Goal: Task Accomplishment & Management: Use online tool/utility

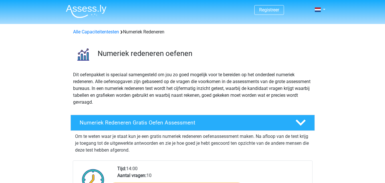
scroll to position [50, 0]
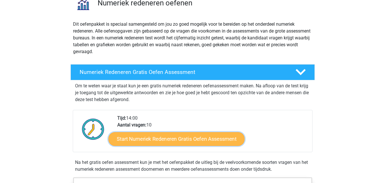
click at [191, 138] on link "Start Numeriek Redeneren Gratis Oefen Assessment" at bounding box center [176, 139] width 136 height 14
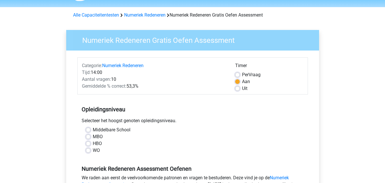
scroll to position [27, 0]
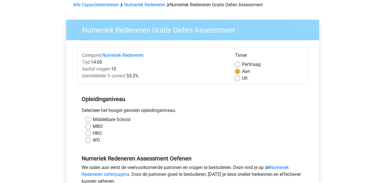
click at [89, 123] on div "MBO" at bounding box center [192, 126] width 213 height 7
click at [93, 126] on label "MBO" at bounding box center [98, 126] width 10 height 7
click at [89, 126] on input "MBO" at bounding box center [88, 126] width 5 height 6
radio input "true"
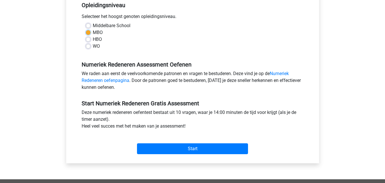
scroll to position [121, 0]
click at [164, 141] on div "Start" at bounding box center [192, 144] width 230 height 20
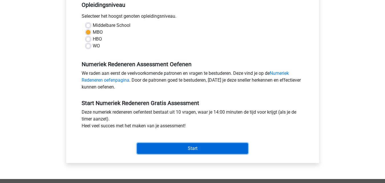
click at [164, 148] on input "Start" at bounding box center [192, 148] width 111 height 11
